Goal: Task Accomplishment & Management: Use online tool/utility

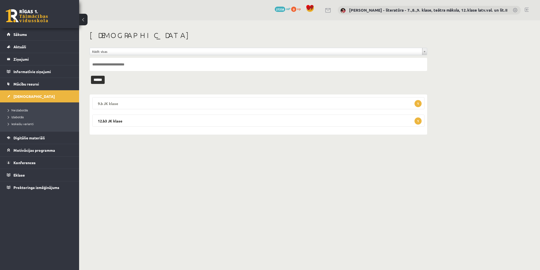
click at [416, 105] on span "1" at bounding box center [417, 103] width 7 height 7
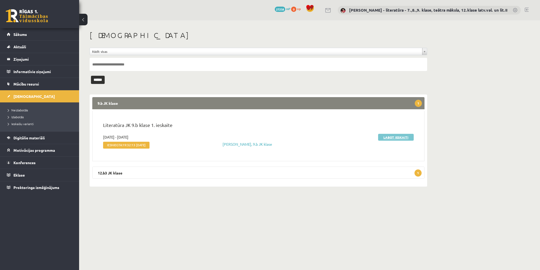
click at [396, 138] on link "Labot ieskaiti" at bounding box center [396, 137] width 36 height 7
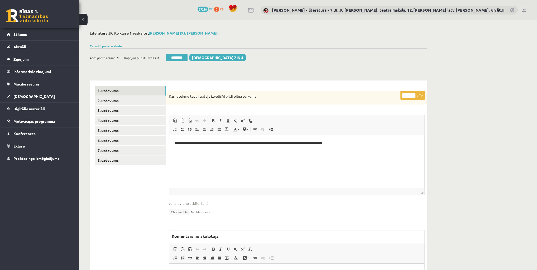
click at [405, 96] on input "*" at bounding box center [408, 95] width 13 height 5
type input "*"
click at [148, 98] on link "2. uzdevums" at bounding box center [130, 101] width 71 height 10
drag, startPoint x: 407, startPoint y: 95, endPoint x: 403, endPoint y: 95, distance: 3.7
click at [403, 95] on input "*" at bounding box center [408, 95] width 13 height 5
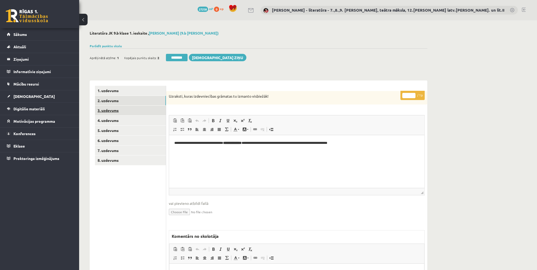
type input "*"
click at [135, 108] on link "3. uzdevums" at bounding box center [130, 110] width 71 height 10
drag, startPoint x: 407, startPoint y: 93, endPoint x: 405, endPoint y: 97, distance: 4.5
click at [405, 97] on input "*" at bounding box center [408, 95] width 13 height 5
type input "*"
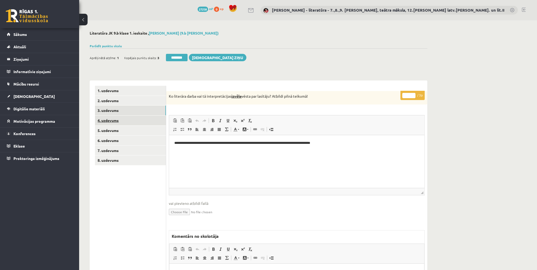
drag, startPoint x: 117, startPoint y: 118, endPoint x: 119, endPoint y: 118, distance: 2.6
click at [117, 118] on link "4. uzdevums" at bounding box center [130, 120] width 71 height 10
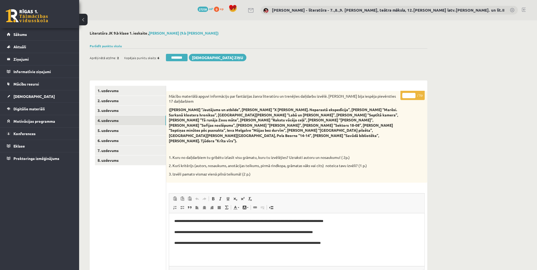
drag, startPoint x: 408, startPoint y: 94, endPoint x: 402, endPoint y: 98, distance: 6.4
click at [402, 98] on p "* / 5p" at bounding box center [412, 95] width 24 height 9
type input "*"
click at [118, 132] on link "5. uzdevums" at bounding box center [130, 130] width 71 height 10
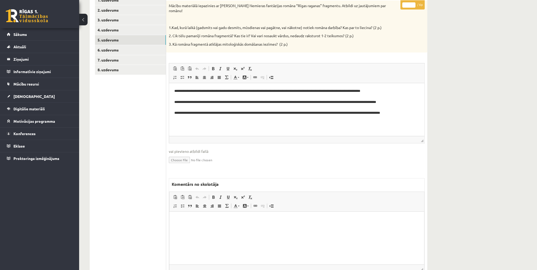
scroll to position [105, 0]
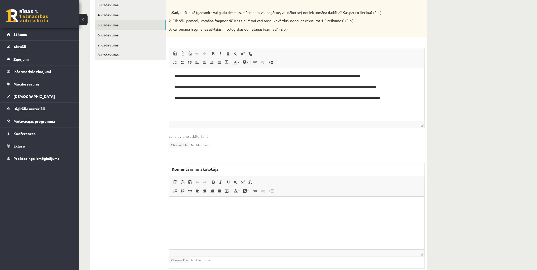
click at [340, 212] on html at bounding box center [296, 204] width 255 height 16
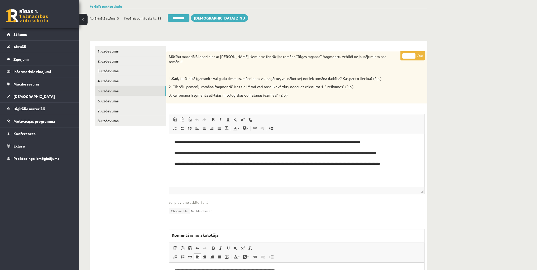
scroll to position [0, 0]
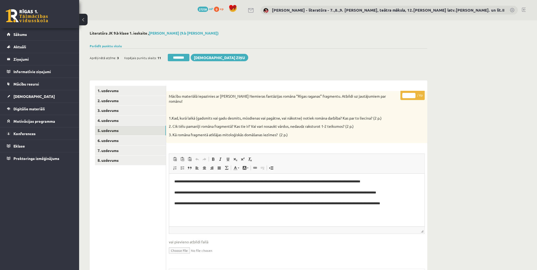
click at [405, 97] on input "*" at bounding box center [408, 95] width 13 height 5
type input "*"
click at [115, 139] on link "6. uzdevums" at bounding box center [130, 140] width 71 height 10
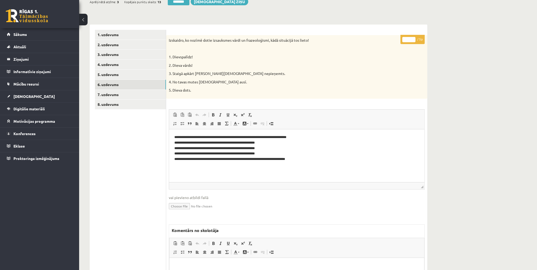
scroll to position [63, 0]
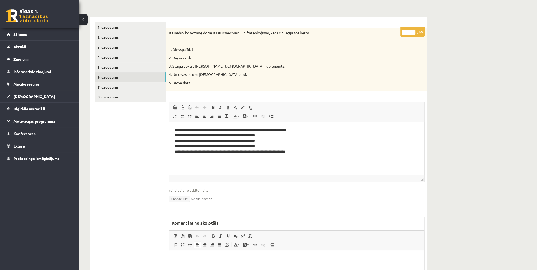
click at [235, 259] on p "Bagātinātā teksta redaktors, wiswyg-editor-47433788078400-1760296939-776" at bounding box center [296, 258] width 244 height 6
drag, startPoint x: 408, startPoint y: 33, endPoint x: 400, endPoint y: 35, distance: 7.5
click at [400, 35] on p "* / 5p" at bounding box center [412, 31] width 24 height 9
type input "*"
click at [113, 88] on link "7. uzdevums" at bounding box center [130, 87] width 71 height 10
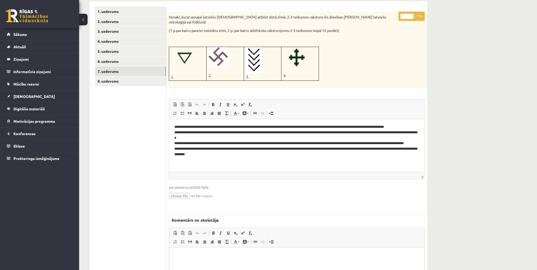
scroll to position [105, 0]
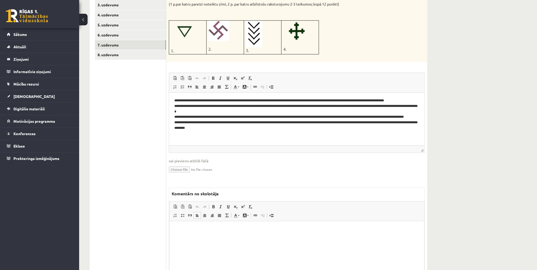
click at [240, 237] on html at bounding box center [296, 229] width 255 height 16
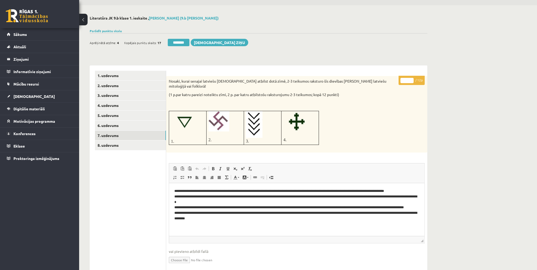
scroll to position [0, 0]
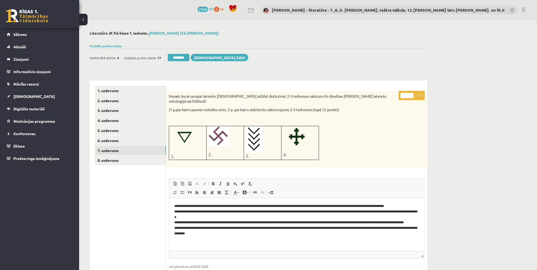
drag, startPoint x: 405, startPoint y: 94, endPoint x: 408, endPoint y: 94, distance: 3.4
click at [408, 94] on input "*" at bounding box center [406, 95] width 13 height 5
type input "*"
click at [113, 162] on link "8. uzdevums" at bounding box center [130, 160] width 71 height 10
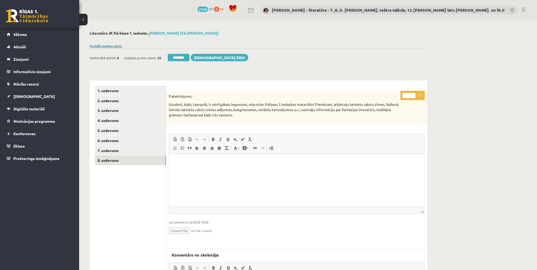
click at [118, 45] on link "Parādīt punktu skalu" at bounding box center [106, 46] width 32 height 4
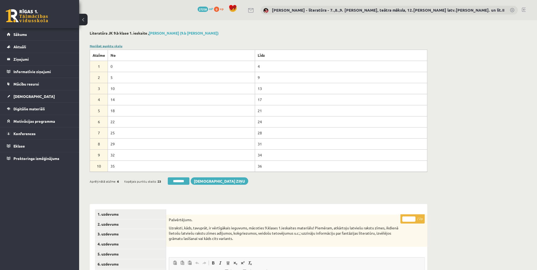
click at [118, 46] on link "Noslēpt punktu skalu" at bounding box center [106, 46] width 33 height 4
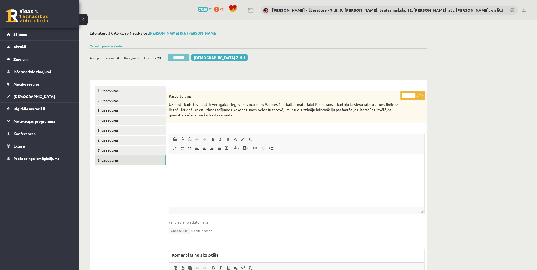
click at [173, 59] on input "********" at bounding box center [179, 57] width 22 height 7
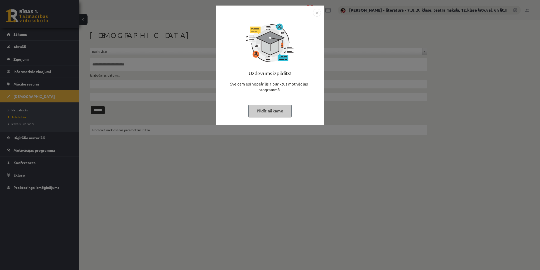
click at [270, 112] on button "Pildīt nākamo" at bounding box center [269, 111] width 43 height 12
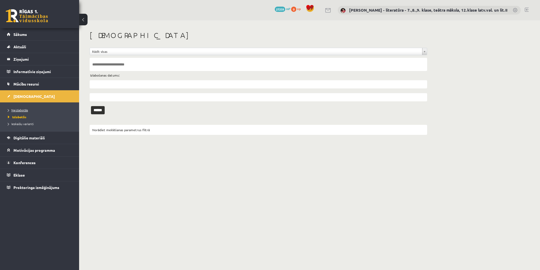
click at [23, 110] on span "Neizlabotās" at bounding box center [18, 110] width 20 height 4
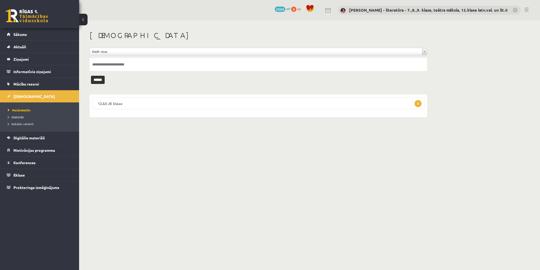
click at [416, 103] on span "1" at bounding box center [417, 103] width 7 height 7
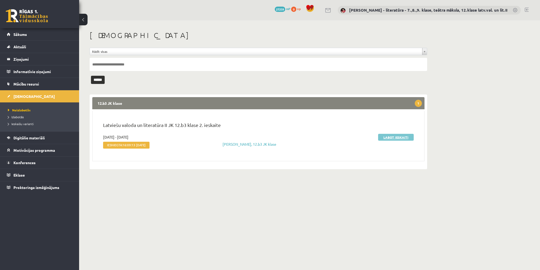
click at [388, 136] on link "Labot ieskaiti" at bounding box center [396, 137] width 36 height 7
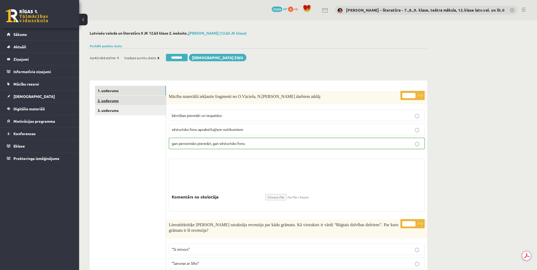
click at [123, 102] on link "2. uzdevums" at bounding box center [130, 101] width 71 height 10
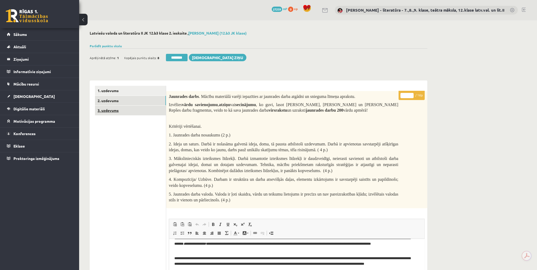
click at [111, 109] on link "3. uzdevums" at bounding box center [130, 110] width 71 height 10
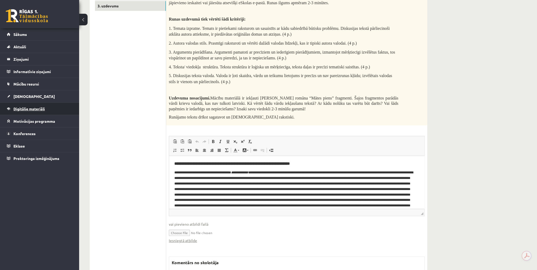
scroll to position [67, 0]
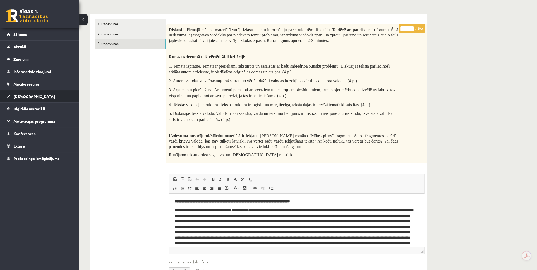
click at [27, 95] on span "[DEMOGRAPHIC_DATA]" at bounding box center [33, 96] width 41 height 5
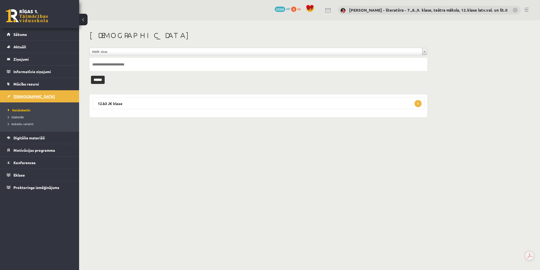
click at [19, 95] on span "[DEMOGRAPHIC_DATA]" at bounding box center [33, 96] width 41 height 5
